Goal: Task Accomplishment & Management: Use online tool/utility

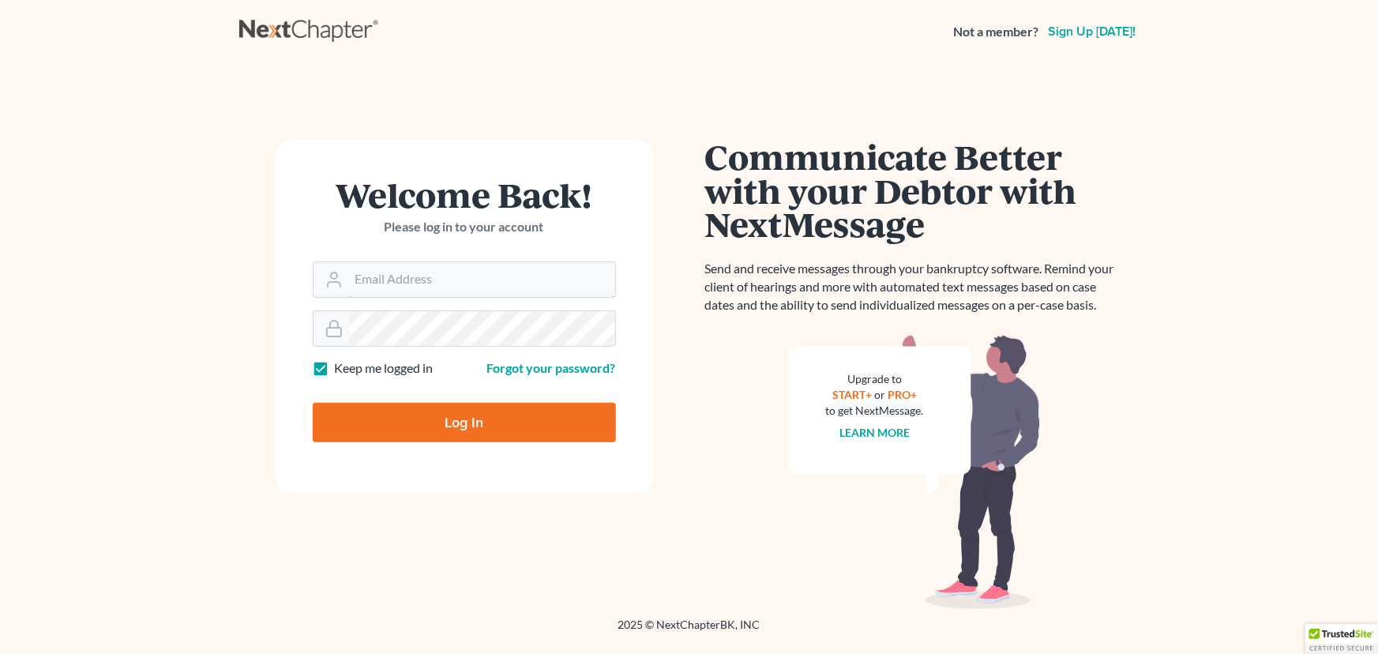
type input "[PERSON_NAME][EMAIL_ADDRESS][DOMAIN_NAME]"
click at [482, 429] on input "Log In" at bounding box center [464, 422] width 303 height 39
type input "Thinking..."
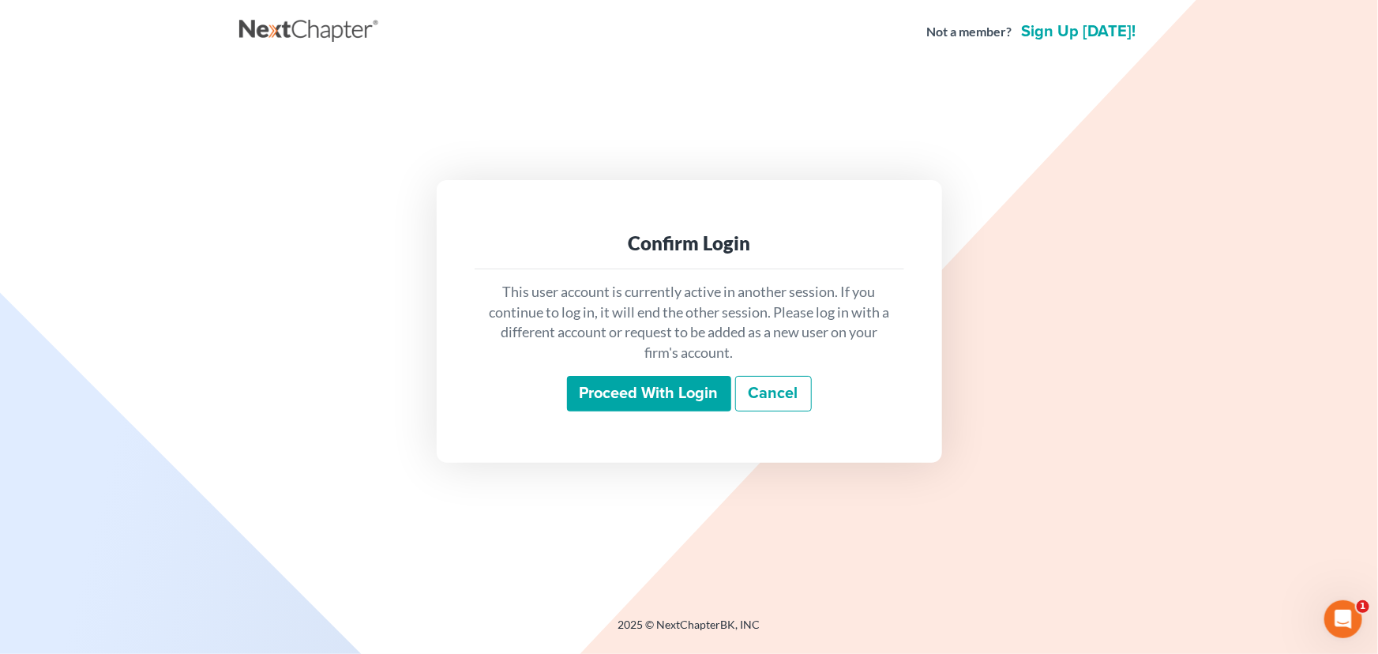
click at [652, 407] on input "Proceed with login" at bounding box center [649, 394] width 164 height 36
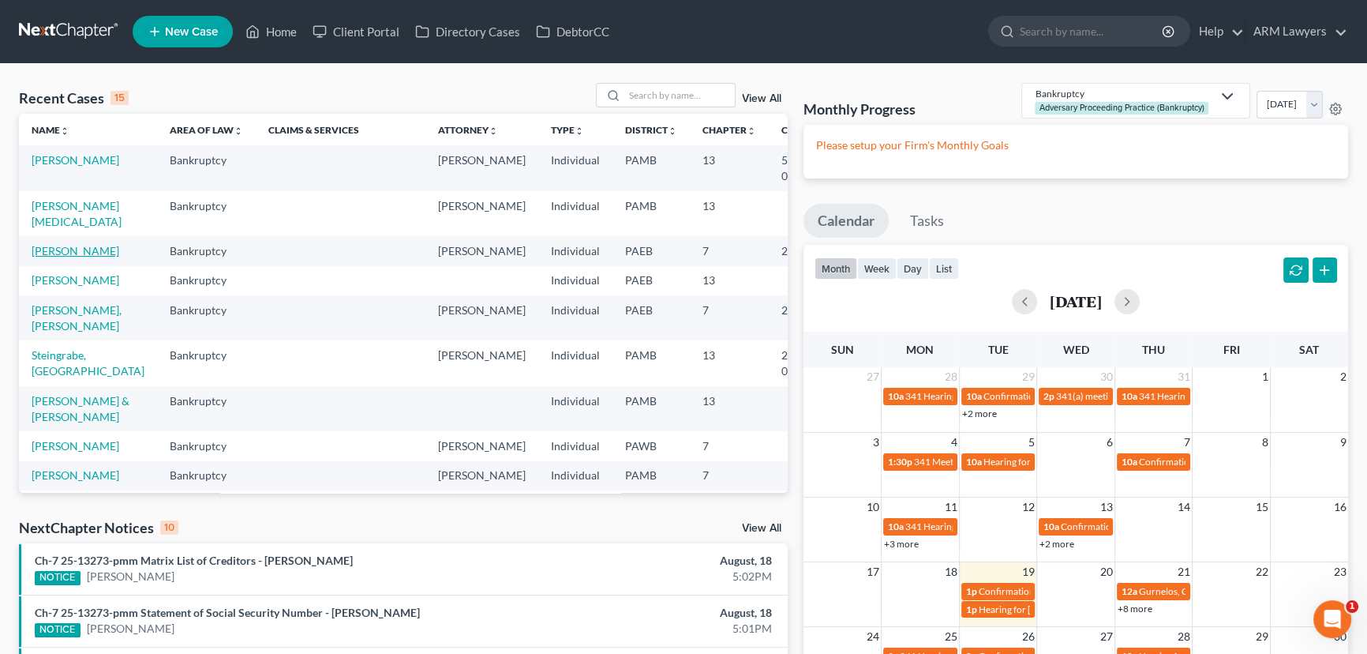
click at [51, 257] on link "Hosten, Ayesha" at bounding box center [76, 250] width 88 height 13
select select "8"
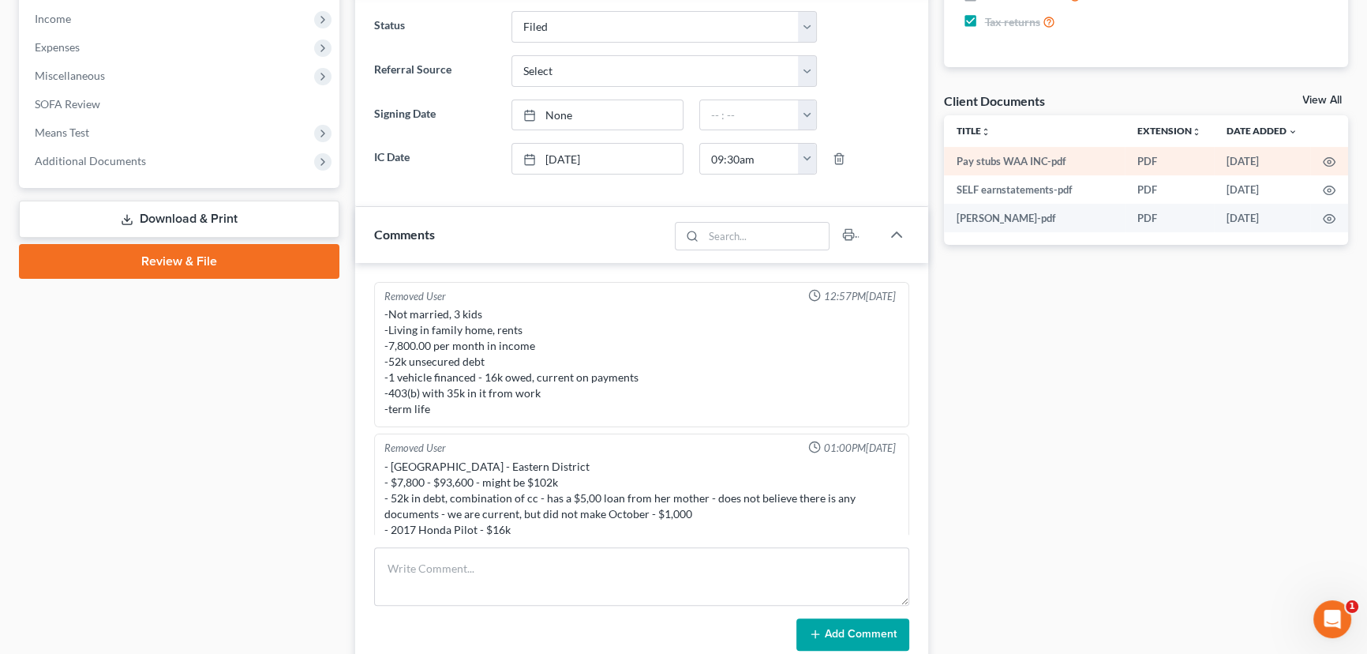
scroll to position [358, 0]
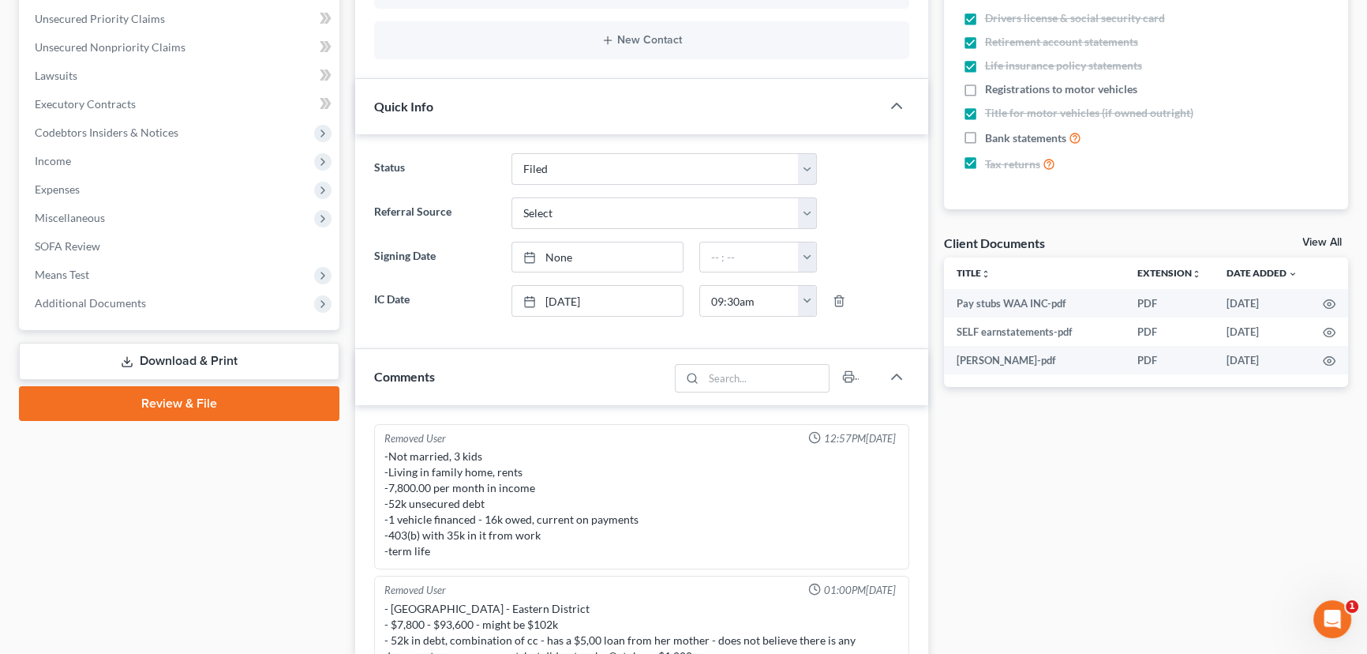
click at [221, 403] on link "Review & File" at bounding box center [179, 403] width 321 height 35
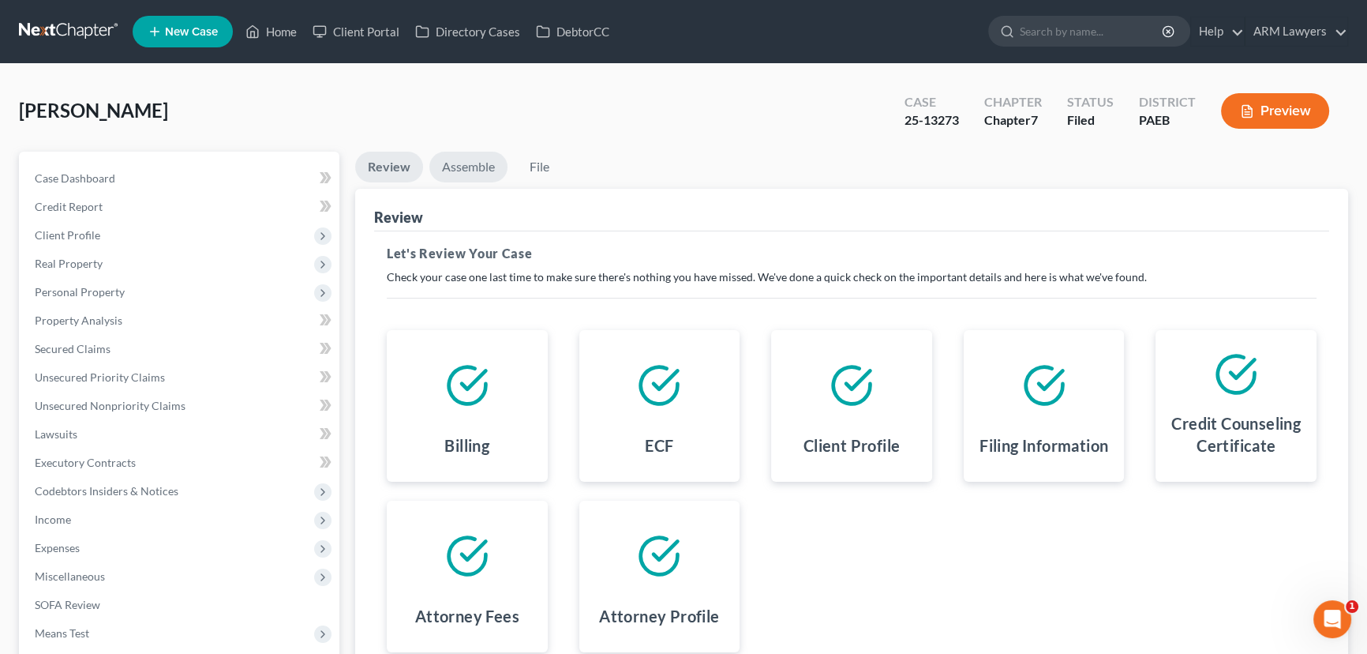
click at [467, 153] on link "Assemble" at bounding box center [468, 167] width 78 height 31
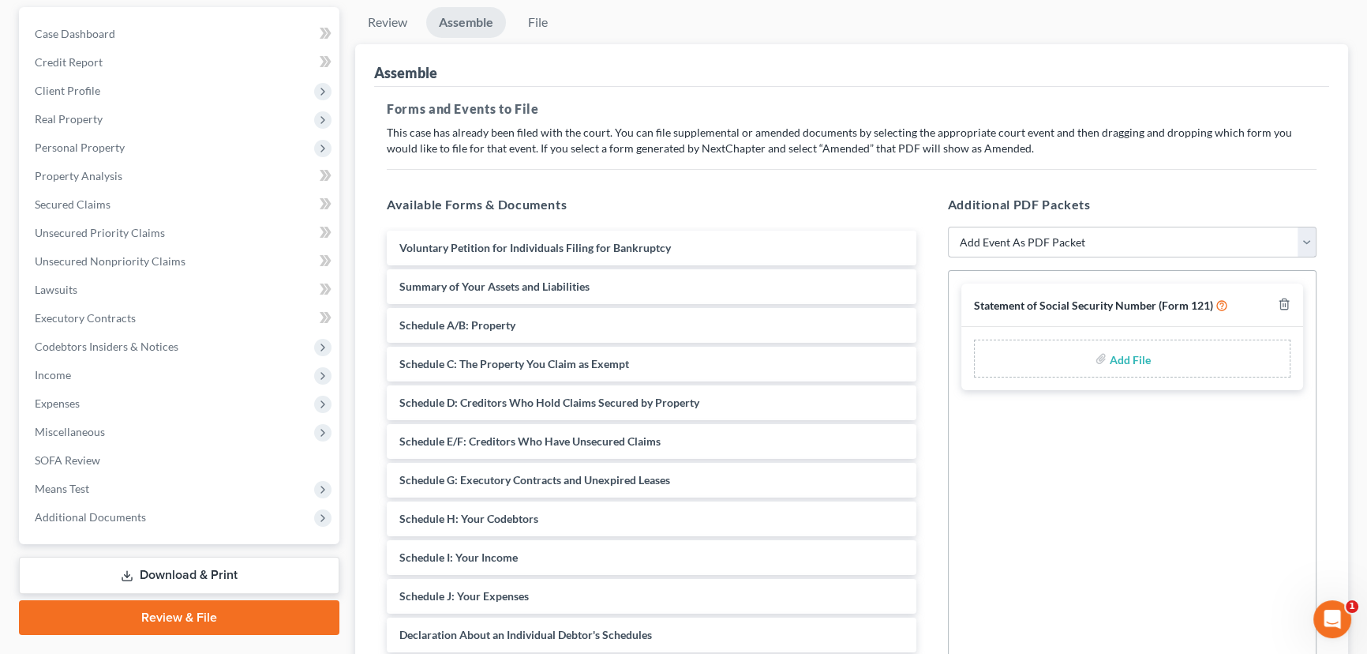
scroll to position [143, 0]
click at [1022, 245] on select "Add Event As PDF Packet Amended Matrix List of Creditors (Fee) Application to H…" at bounding box center [1132, 244] width 369 height 32
click at [1013, 228] on select "Add Event As PDF Packet Amended Matrix List of Creditors (Fee) Application to H…" at bounding box center [1132, 244] width 369 height 32
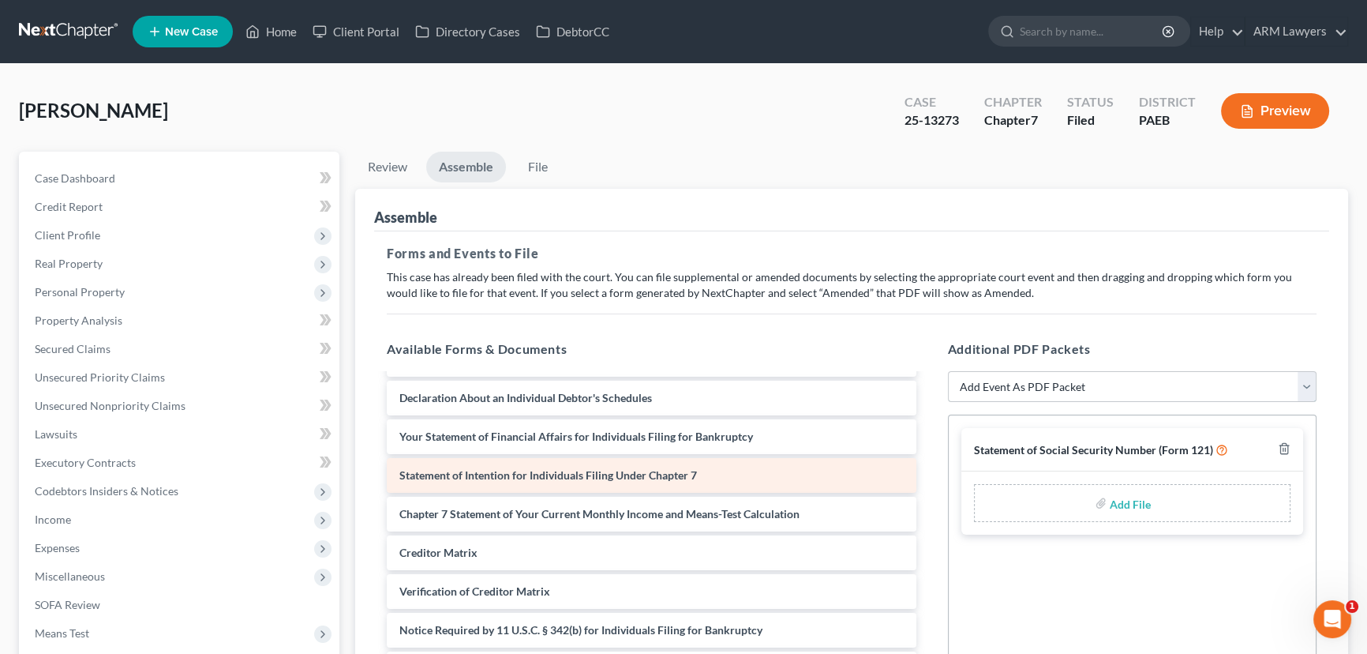
scroll to position [287, 0]
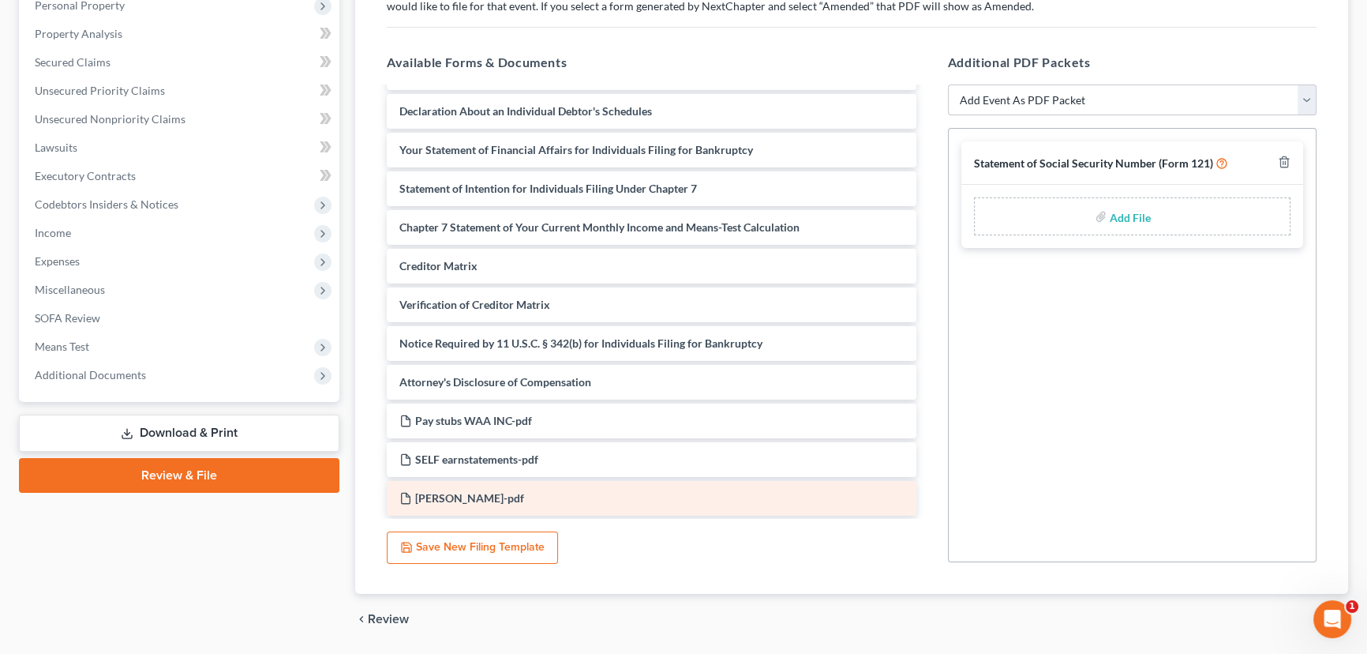
click at [612, 491] on div "Ayesha_Hosten_Certificate-pdf" at bounding box center [652, 498] width 530 height 35
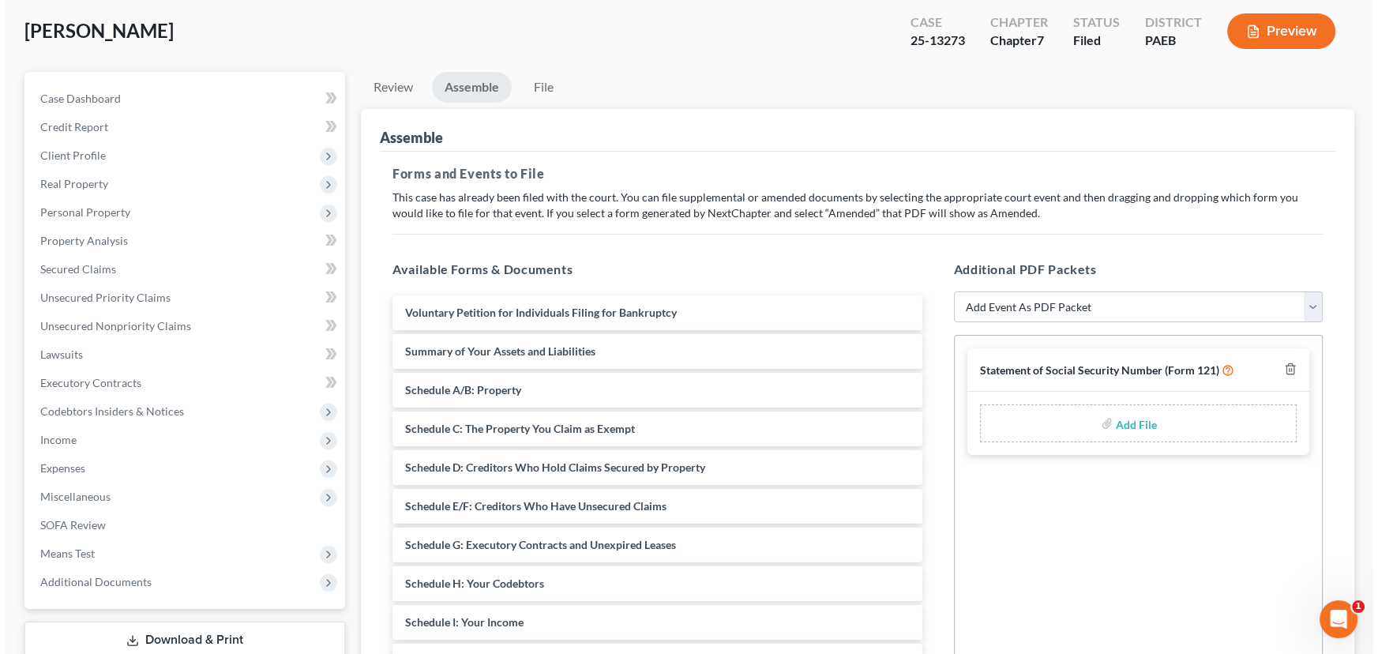
scroll to position [0, 0]
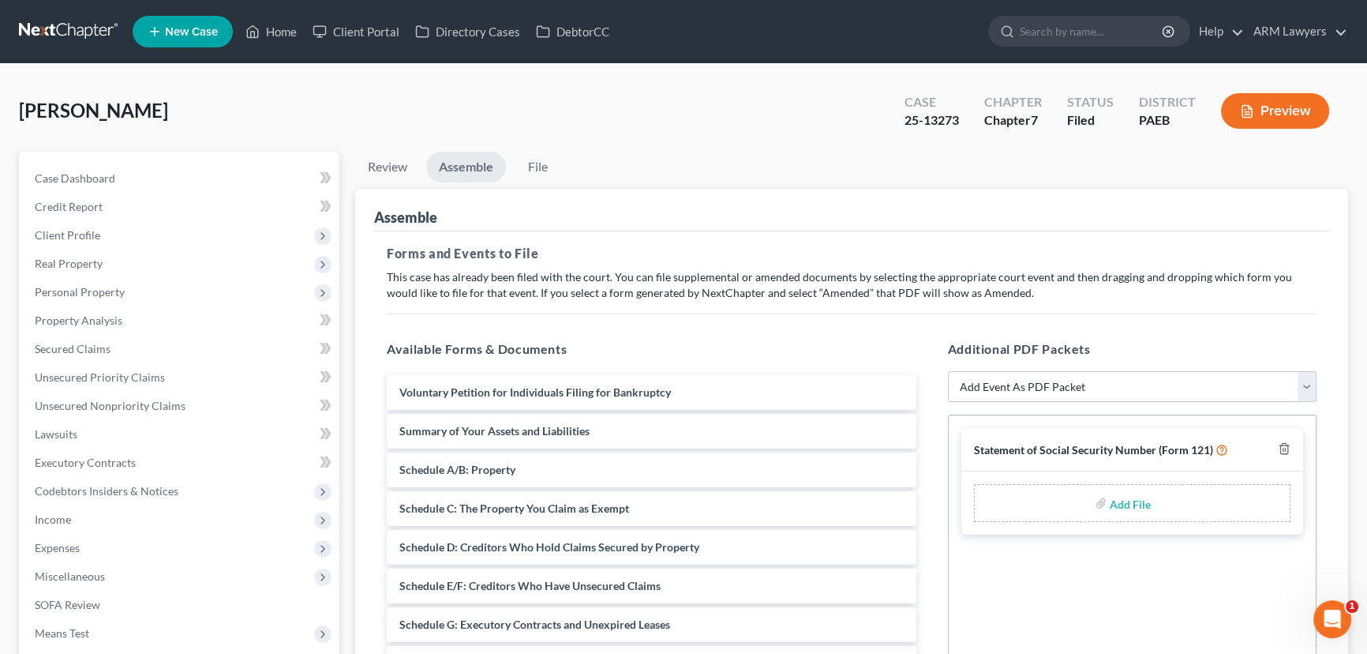
click at [1292, 119] on button "Preview" at bounding box center [1275, 111] width 108 height 36
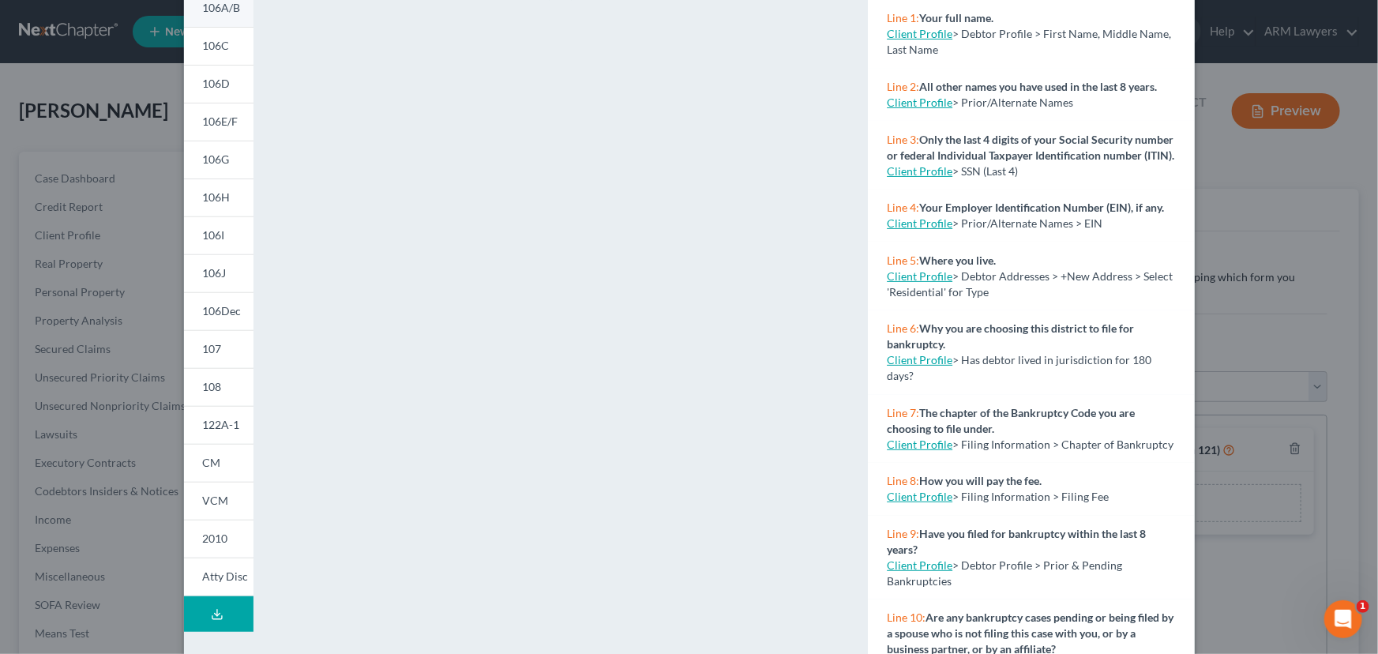
scroll to position [221, 0]
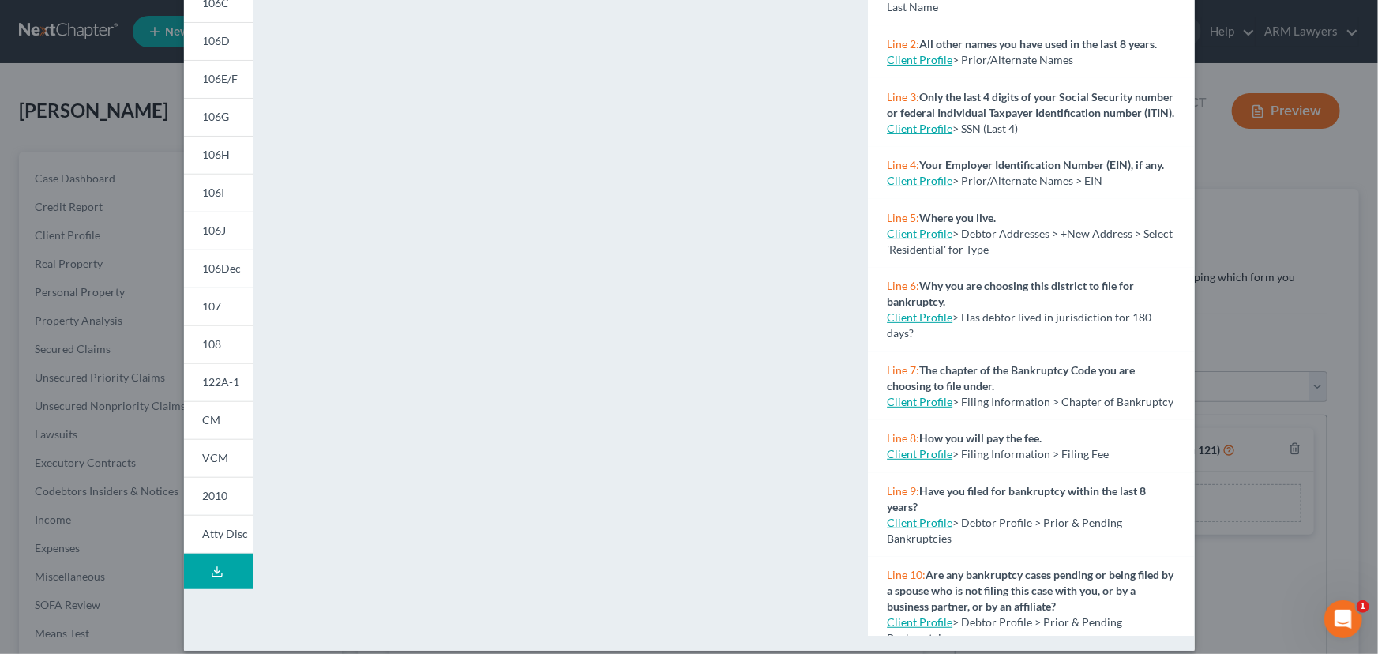
click at [211, 570] on icon at bounding box center [217, 571] width 13 height 13
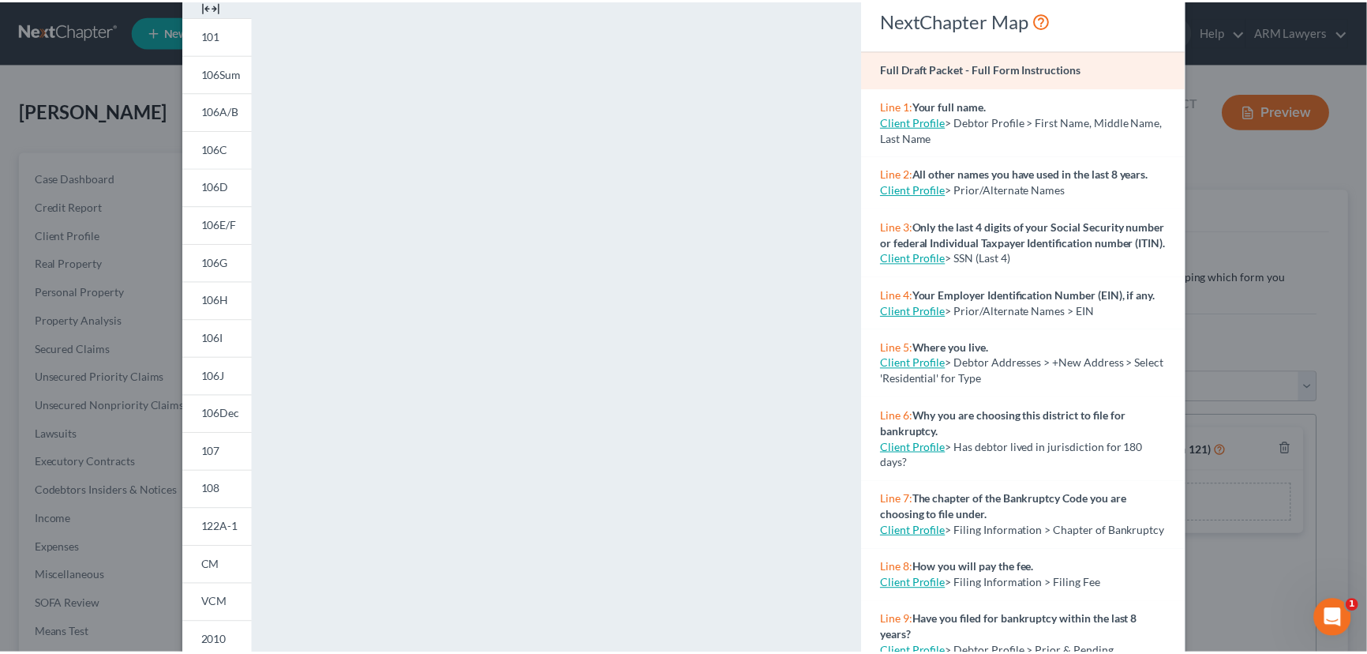
scroll to position [0, 0]
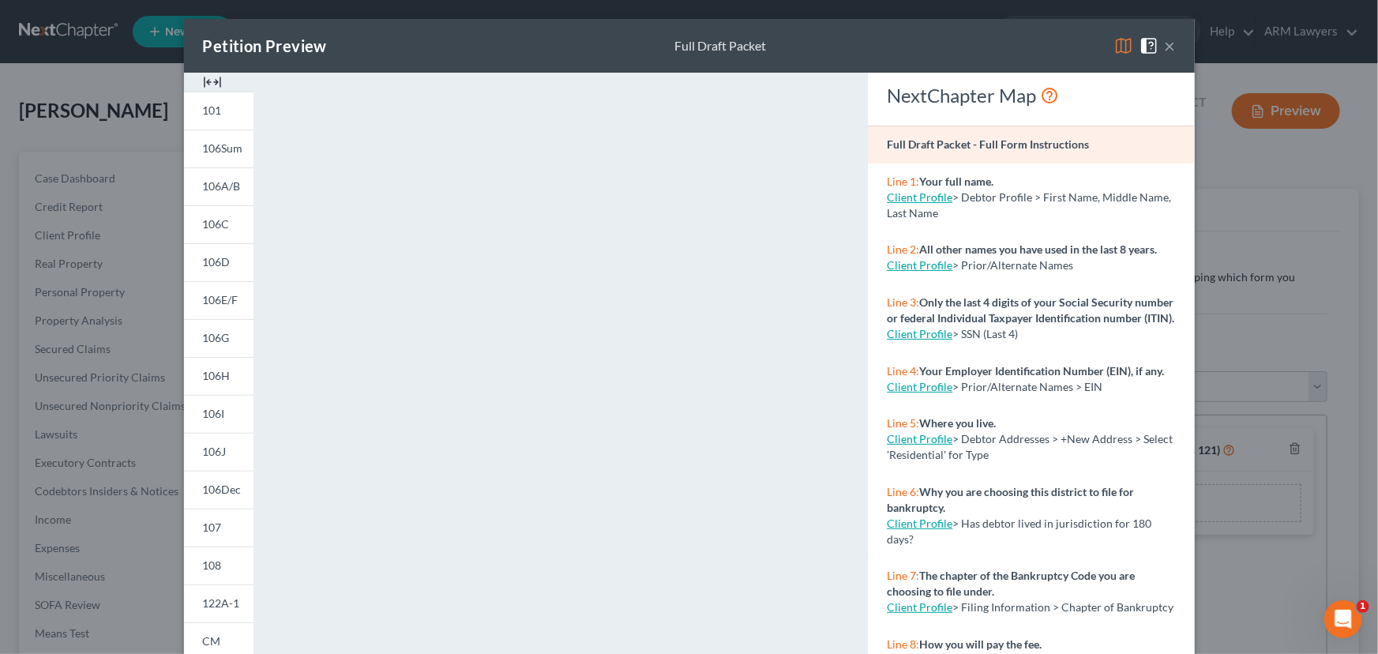
click at [1172, 47] on div "Petition Preview Full Draft Packet ×" at bounding box center [689, 46] width 1011 height 54
click at [1167, 46] on button "×" at bounding box center [1169, 45] width 11 height 19
